Goal: Navigation & Orientation: Find specific page/section

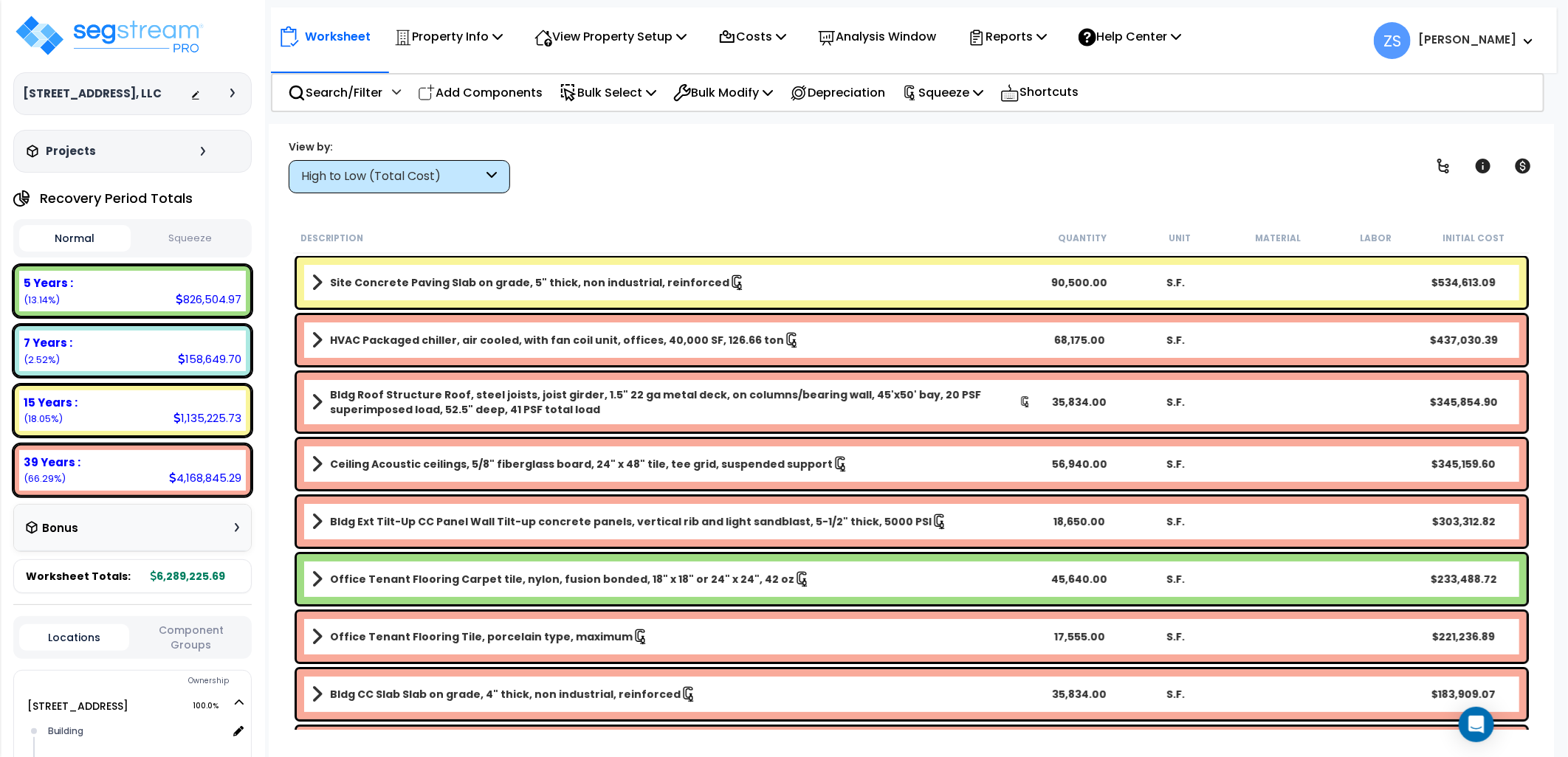
click at [767, 189] on div "View by: High to Low (Total Cost) High to Low (Total Cost)" at bounding box center [911, 166] width 1256 height 55
click at [225, 45] on div "11100 Brittmoore Park, LLC Depreciable Tax Basis : $6,640,928.00 Placed-In-Serv…" at bounding box center [132, 93] width 239 height 159
click at [191, 53] on img at bounding box center [108, 35] width 192 height 44
